Goal: Find specific page/section

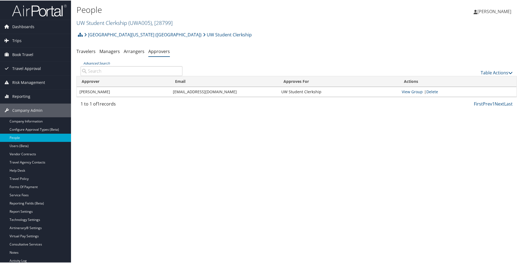
click at [92, 22] on link "UW Student Clerkship ( UWA005 ) , [ 28799 ]" at bounding box center [124, 22] width 96 height 7
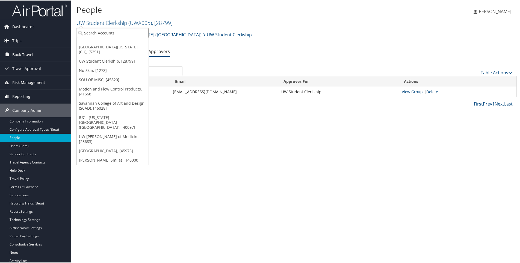
click at [91, 35] on input "search" at bounding box center [113, 32] width 72 height 10
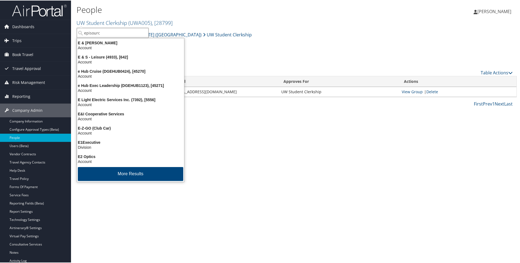
type input "episource"
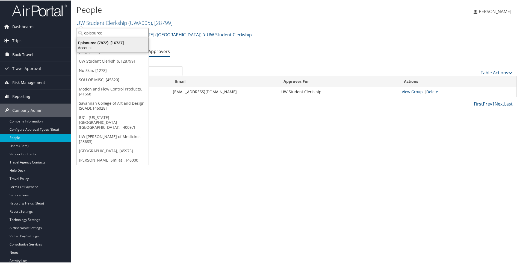
click at [103, 44] on div "Episource (7872), [16737]" at bounding box center [113, 42] width 78 height 5
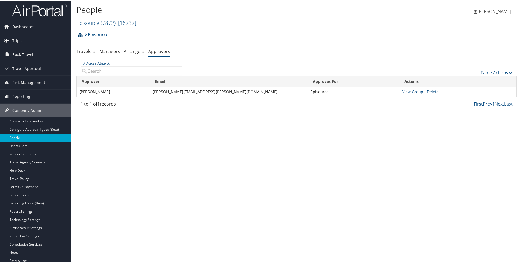
click at [78, 34] on li at bounding box center [79, 34] width 6 height 11
click at [81, 34] on icon at bounding box center [80, 34] width 5 height 4
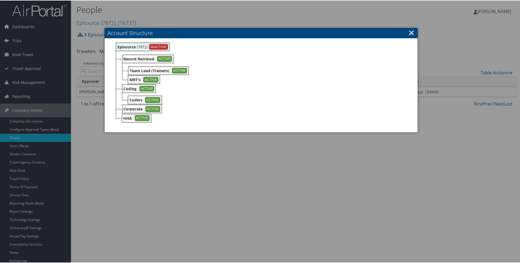
click at [410, 31] on link "×" at bounding box center [411, 31] width 6 height 11
